Goal: Task Accomplishment & Management: Use online tool/utility

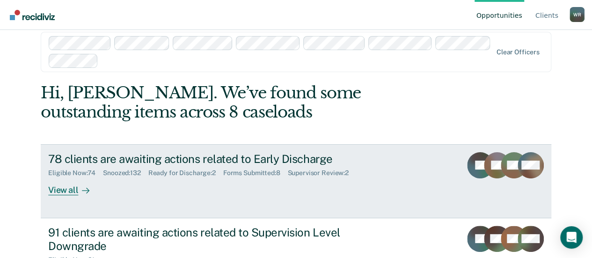
scroll to position [47, 0]
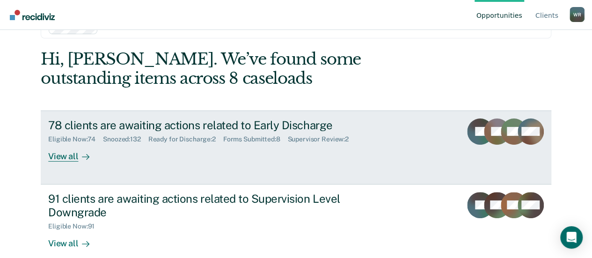
click at [68, 158] on div "View all" at bounding box center [74, 152] width 52 height 18
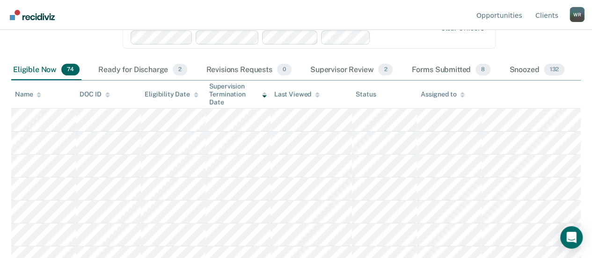
scroll to position [94, 0]
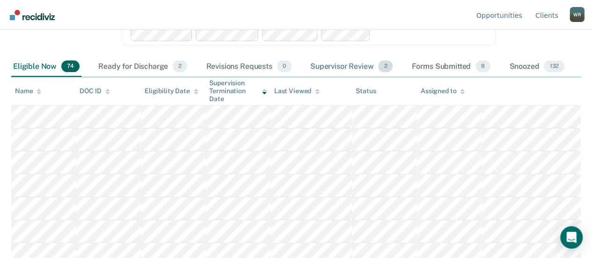
click at [365, 65] on div "Supervisor Review 2" at bounding box center [352, 67] width 87 height 21
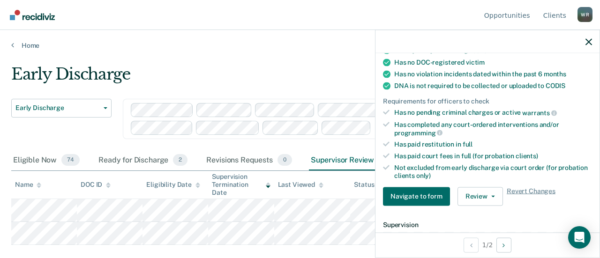
scroll to position [234, 0]
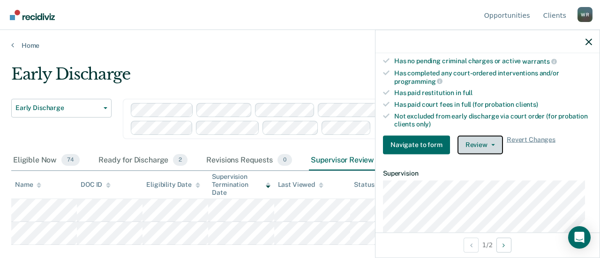
click at [493, 141] on button "Review" at bounding box center [479, 144] width 45 height 19
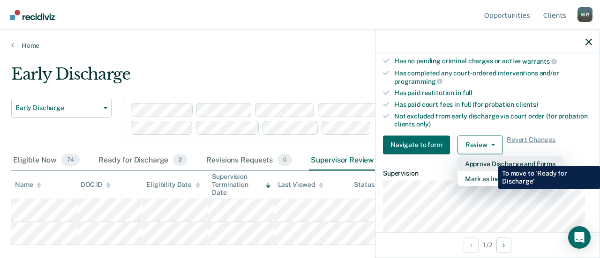
click at [491, 159] on button "Approve Discharge and Forms" at bounding box center [509, 163] width 105 height 15
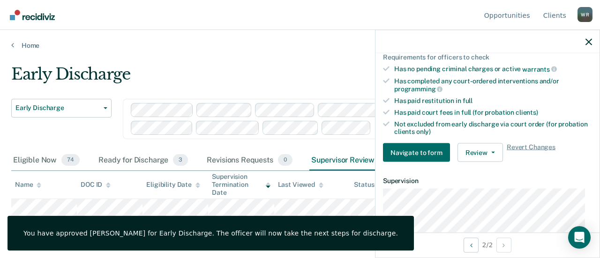
scroll to position [242, 0]
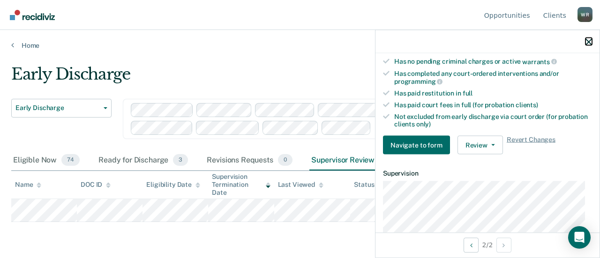
click at [590, 40] on icon "button" at bounding box center [588, 41] width 7 height 7
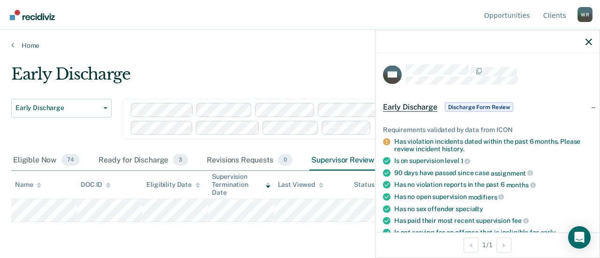
click at [205, 79] on div "Early Discharge" at bounding box center [281, 78] width 540 height 27
click at [590, 40] on icon "button" at bounding box center [588, 41] width 7 height 7
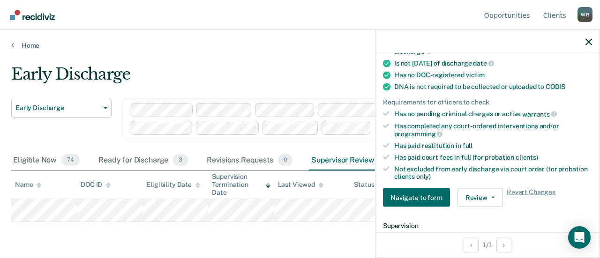
scroll to position [234, 0]
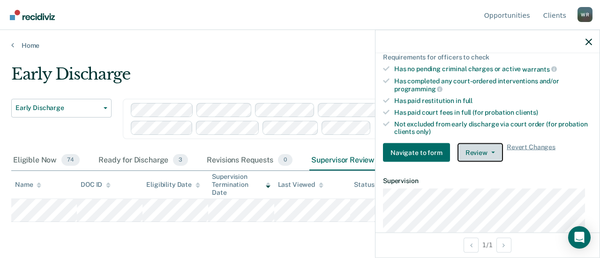
click at [490, 145] on button "Review" at bounding box center [479, 152] width 45 height 19
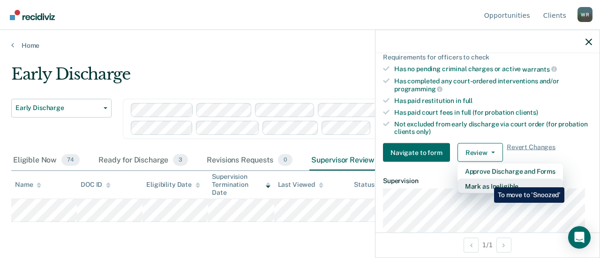
click at [487, 180] on button "Mark as Ineligible" at bounding box center [509, 186] width 105 height 15
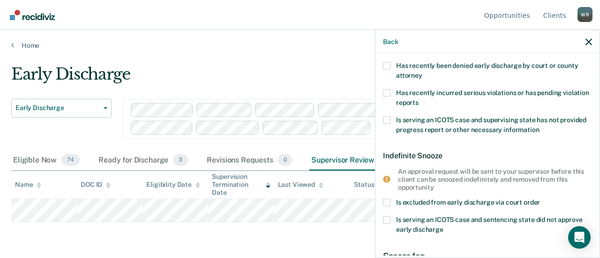
scroll to position [94, 0]
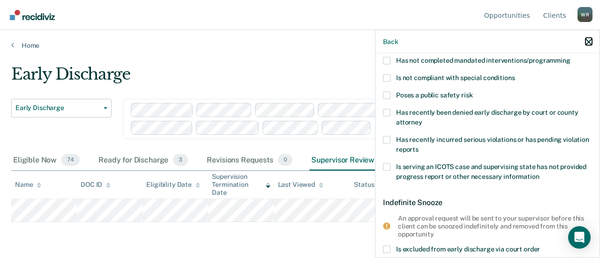
click at [588, 42] on icon "button" at bounding box center [588, 41] width 7 height 7
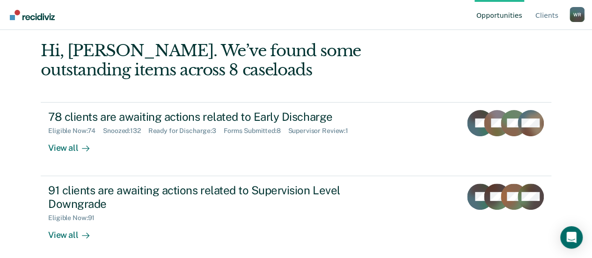
scroll to position [59, 0]
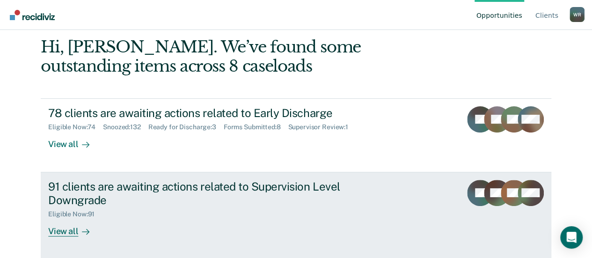
click at [193, 183] on div "91 clients are awaiting actions related to Supervision Level Downgrade" at bounding box center [212, 193] width 329 height 27
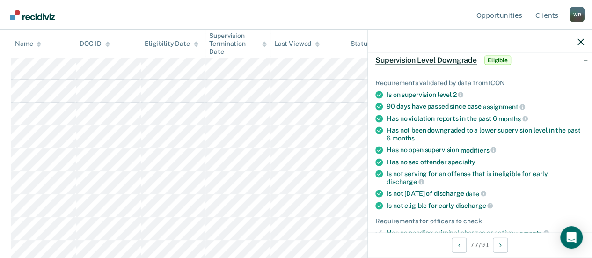
scroll to position [141, 0]
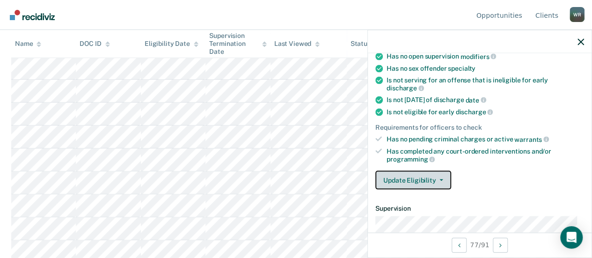
click at [443, 176] on button "Update Eligibility" at bounding box center [414, 180] width 76 height 19
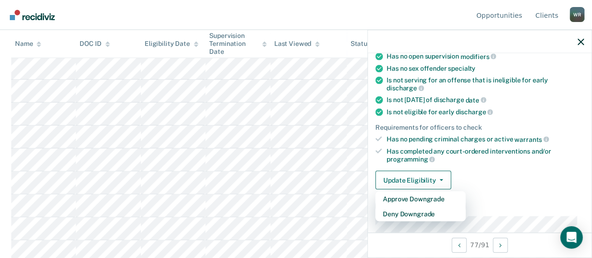
click at [150, 9] on nav "Opportunities Client s Wayne Reed W R Profile How it works Log Out" at bounding box center [296, 15] width 578 height 30
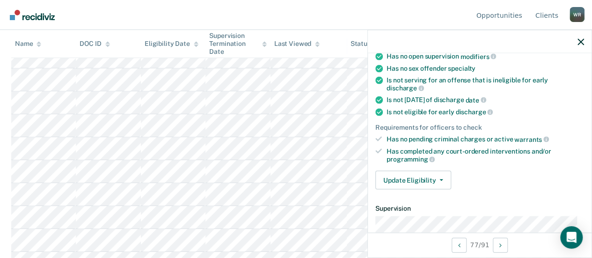
scroll to position [1653, 0]
click at [583, 40] on icon "button" at bounding box center [581, 41] width 7 height 7
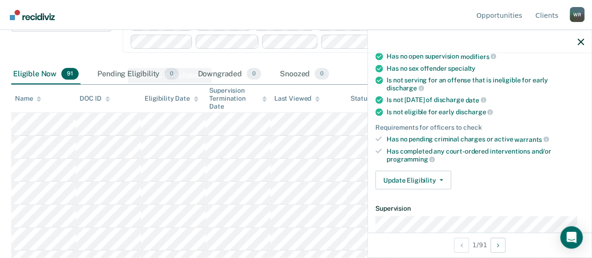
scroll to position [47, 0]
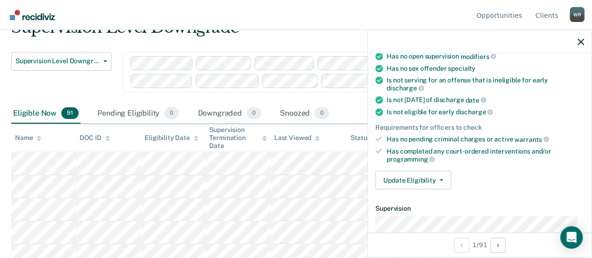
click at [96, 18] on nav "Opportunities Client s Wayne Reed W R Profile How it works Log Out" at bounding box center [296, 15] width 578 height 30
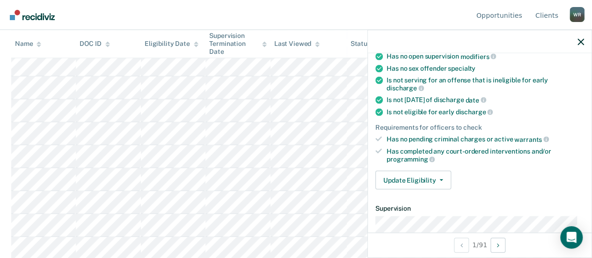
scroll to position [2028, 0]
click at [583, 40] on icon "button" at bounding box center [581, 41] width 7 height 7
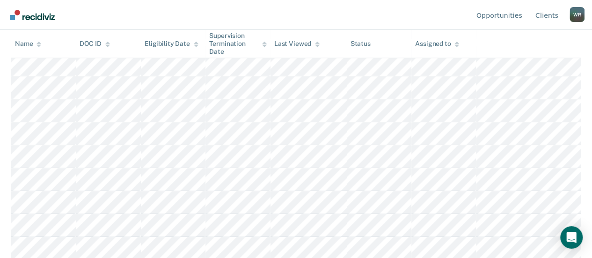
scroll to position [295, 0]
